Goal: Information Seeking & Learning: Learn about a topic

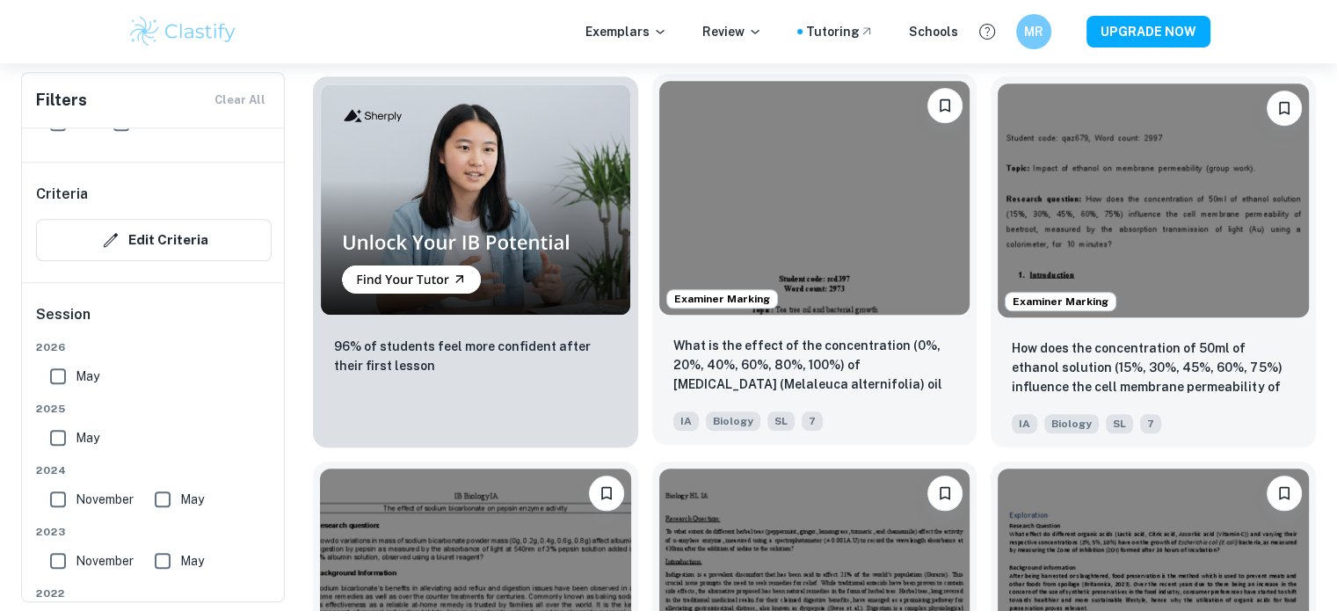
scroll to position [1332, 0]
click at [835, 256] on img at bounding box center [814, 198] width 311 height 233
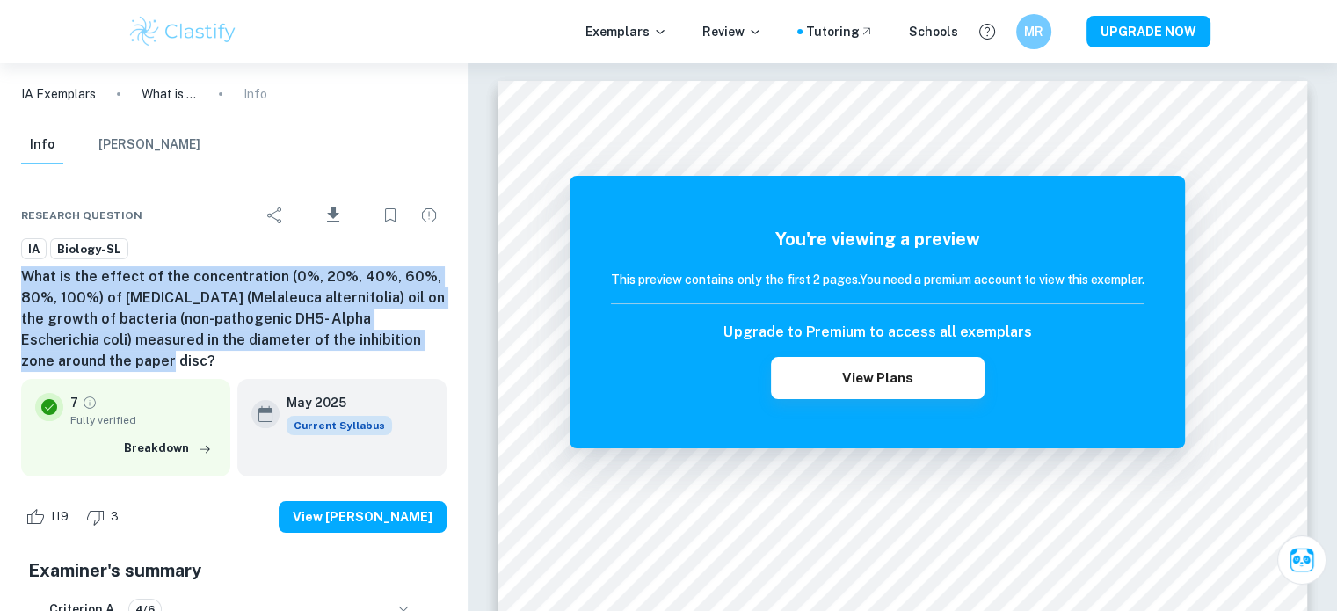
drag, startPoint x: 129, startPoint y: 352, endPoint x: 0, endPoint y: 287, distance: 144.7
click at [0, 287] on div "Research question Download IA Biology-SL What is the effect of the concentratio…" at bounding box center [234, 609] width 468 height 876
copy h6 "What is the effect of the concentration (0%, 20%, 40%, 60%, 80%, 100%) of [MEDI…"
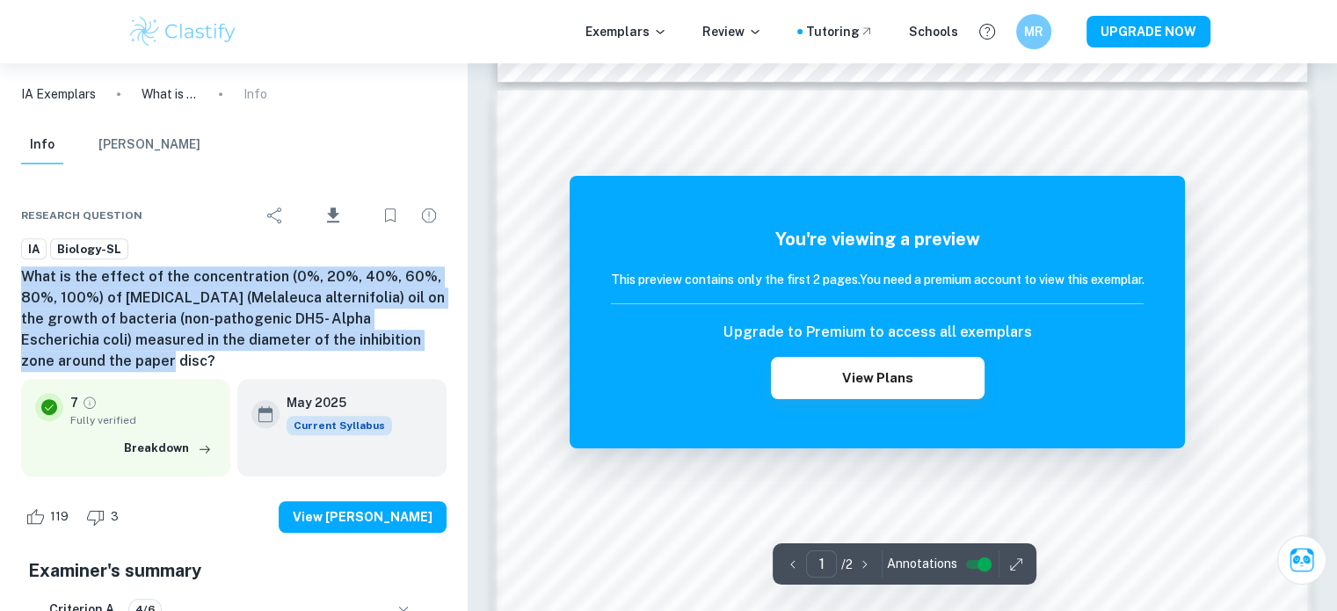
scroll to position [1145, 0]
